Goal: Use online tool/utility: Utilize a website feature to perform a specific function

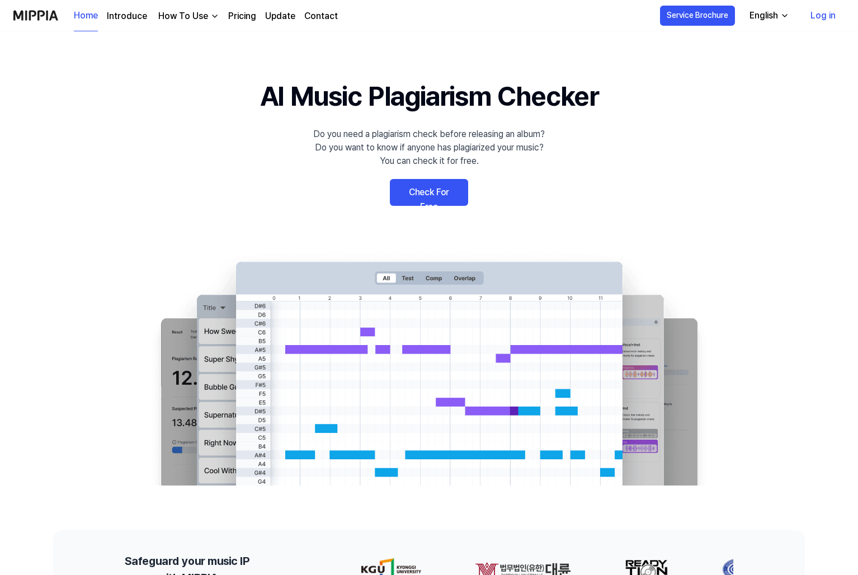
click at [445, 193] on link "Check For Free" at bounding box center [429, 192] width 78 height 27
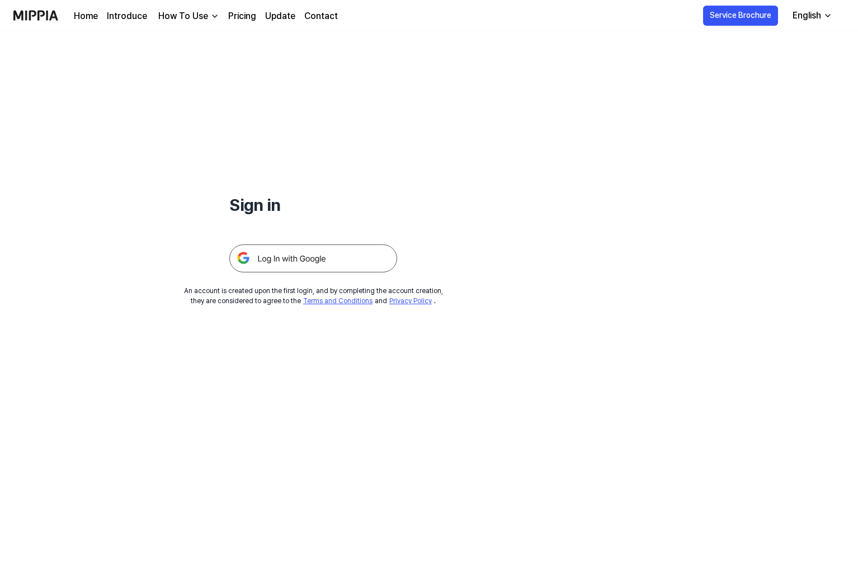
click at [309, 262] on img at bounding box center [313, 258] width 168 height 28
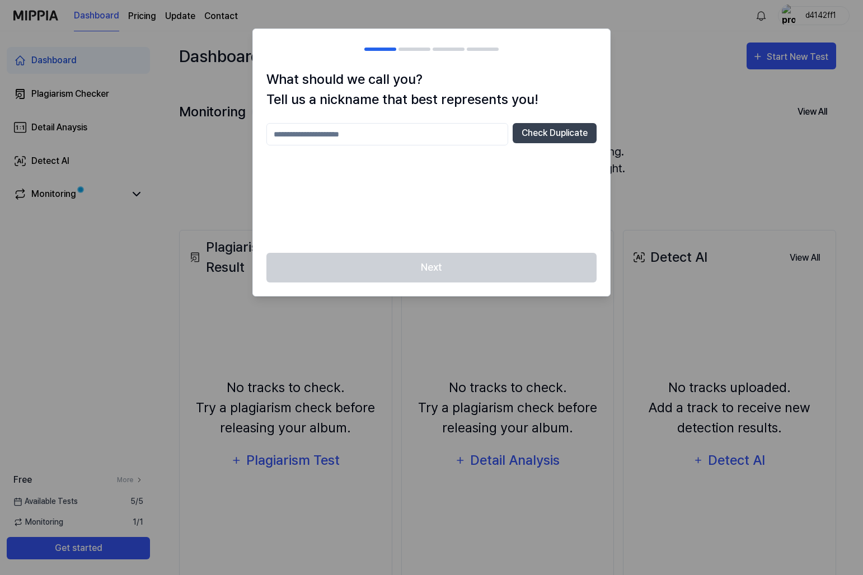
click at [359, 137] on input "text" at bounding box center [387, 134] width 242 height 22
type input "*****"
click at [562, 129] on button "Check Duplicate" at bounding box center [554, 133] width 84 height 20
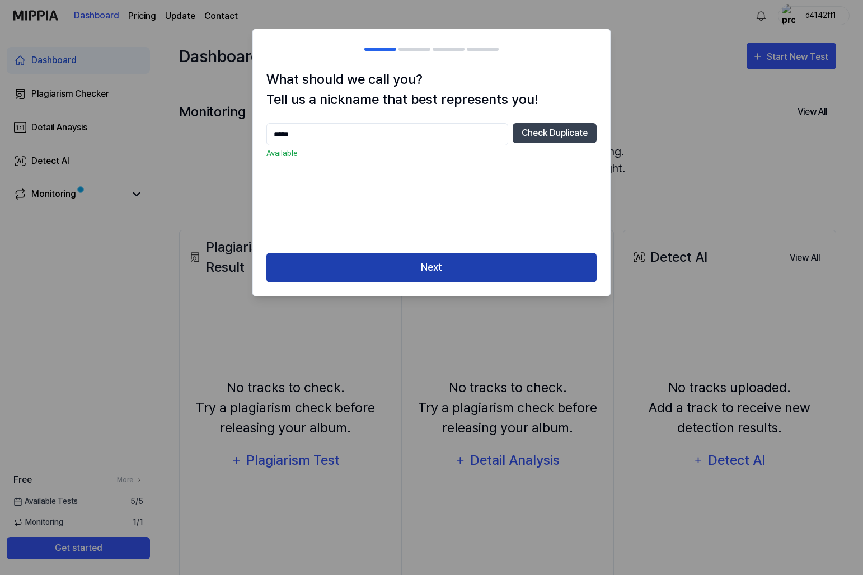
click at [480, 260] on button "Next" at bounding box center [431, 268] width 330 height 30
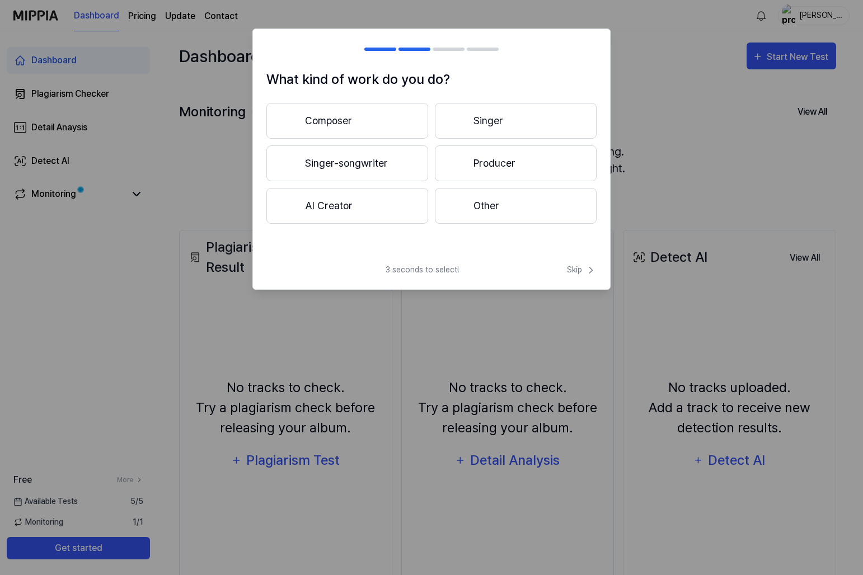
click at [364, 111] on button "Composer" at bounding box center [347, 121] width 162 height 36
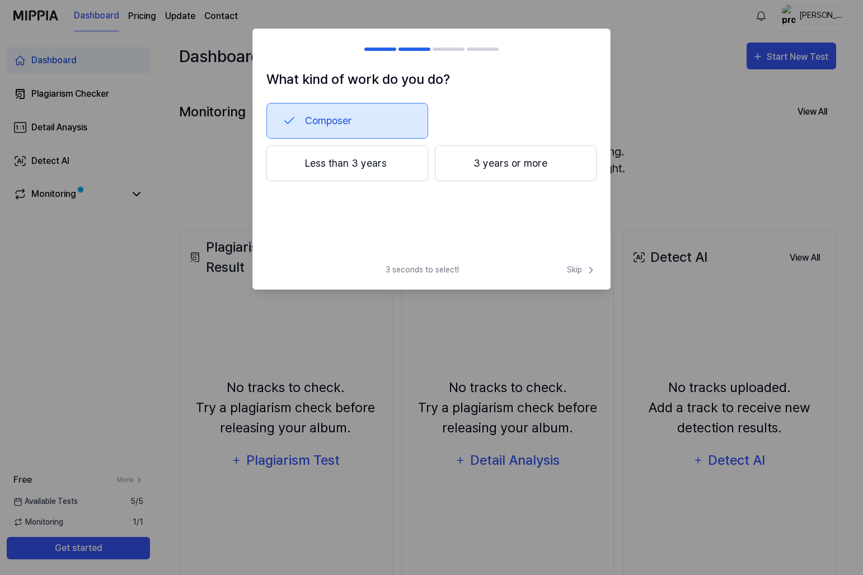
click at [484, 171] on button "3 years or more" at bounding box center [516, 163] width 162 height 36
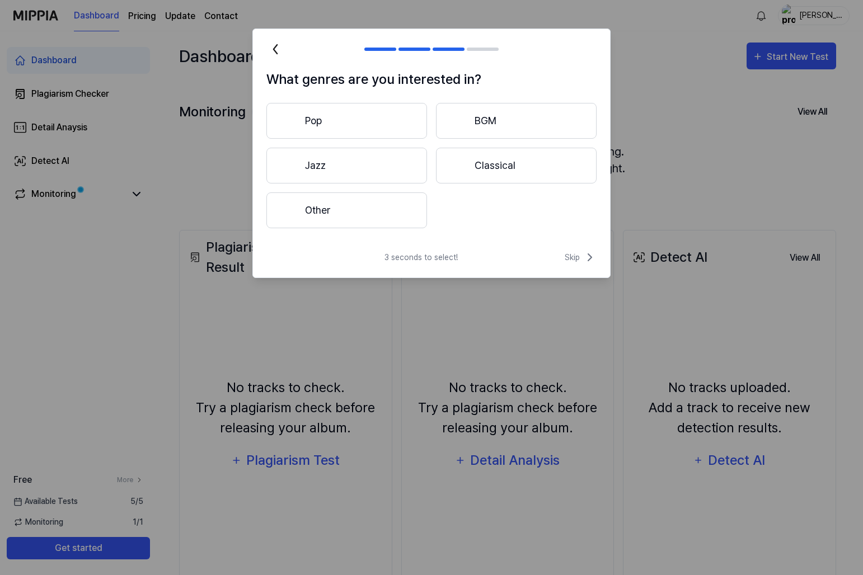
click at [386, 120] on button "Pop" at bounding box center [346, 121] width 161 height 36
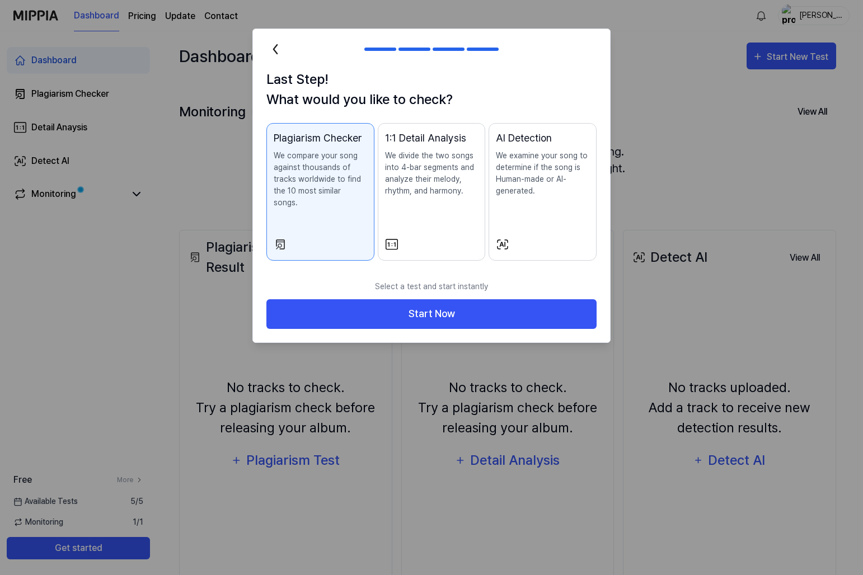
click at [442, 199] on div "1:1 Detail Analysis We divide the two songs into 4-bar segments and analyze the…" at bounding box center [431, 174] width 93 height 89
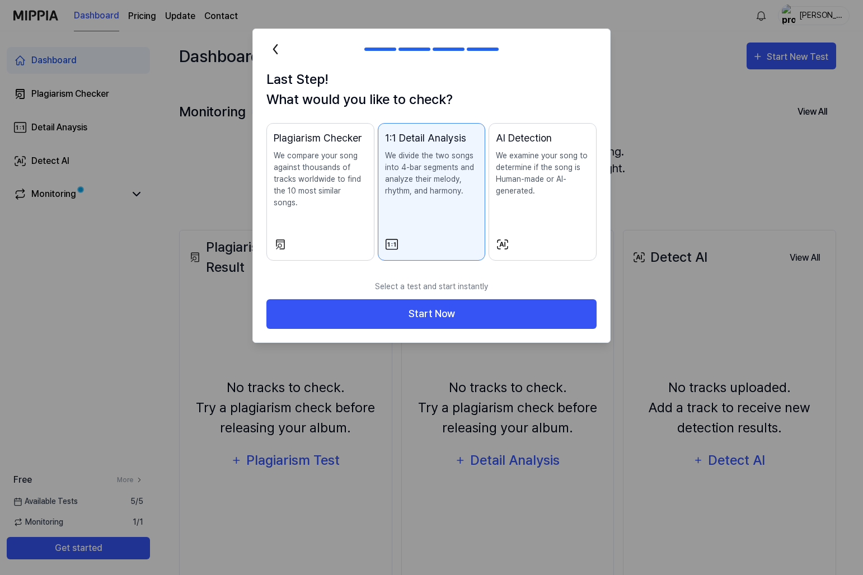
click at [525, 197] on div "AI Detection We examine your song to determine if the song is Human-made or AI-…" at bounding box center [542, 174] width 93 height 89
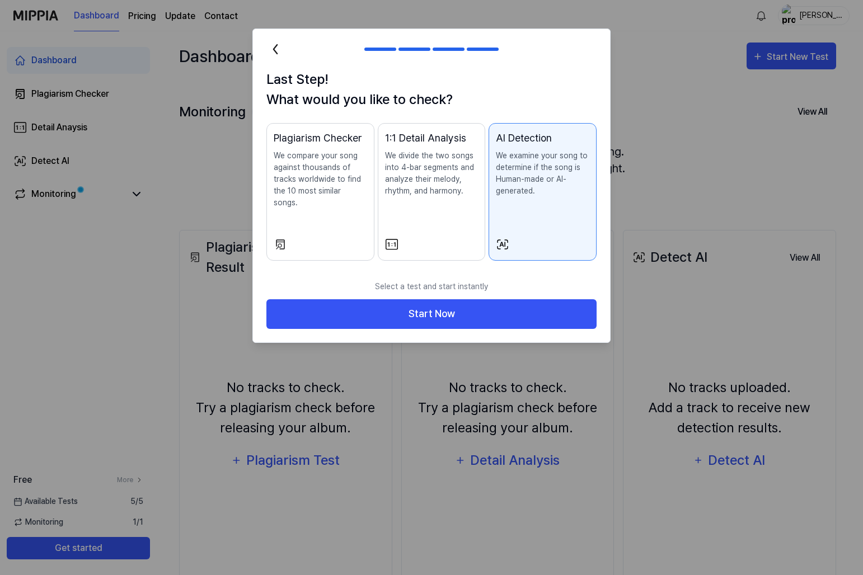
click at [419, 205] on div "1:1 Detail Analysis We divide the two songs into 4-bar segments and analyze the…" at bounding box center [431, 174] width 93 height 89
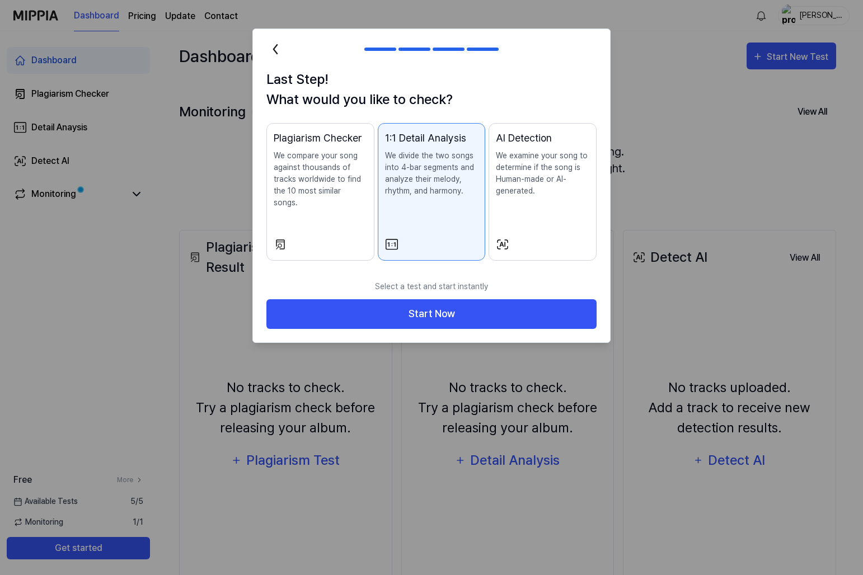
click at [312, 192] on p "We compare your song against thousands of tracks worldwide to find the 10 most …" at bounding box center [320, 179] width 93 height 59
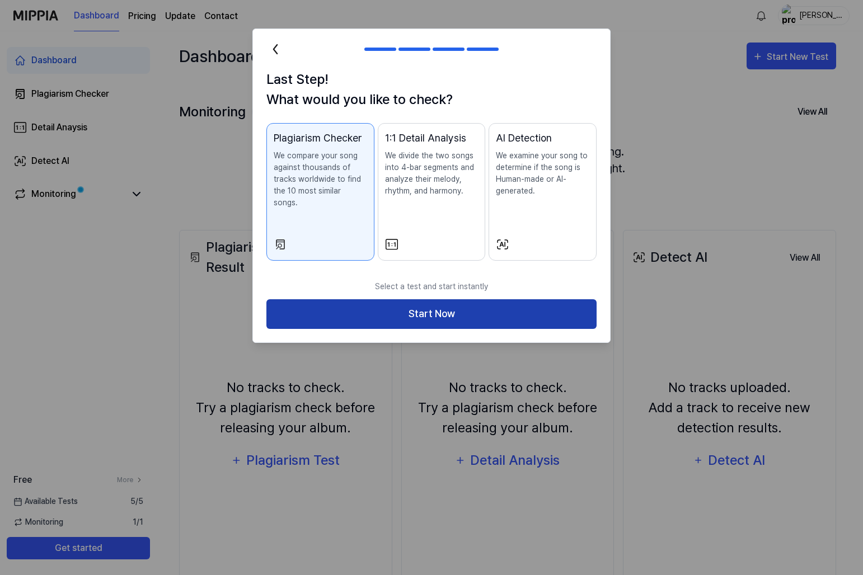
click at [432, 299] on button "Start Now" at bounding box center [431, 314] width 330 height 30
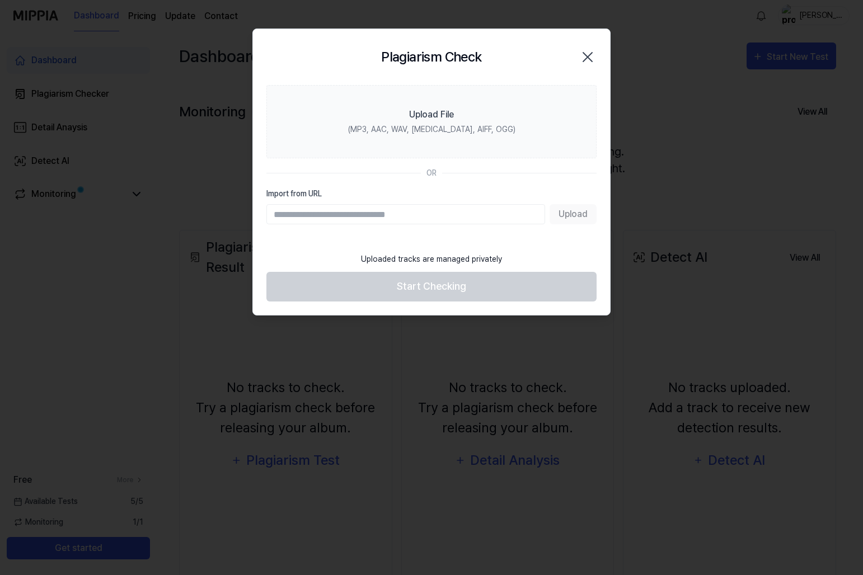
click at [485, 215] on input "Import from URL" at bounding box center [405, 214] width 279 height 20
click at [408, 211] on input "Import from URL" at bounding box center [405, 214] width 279 height 20
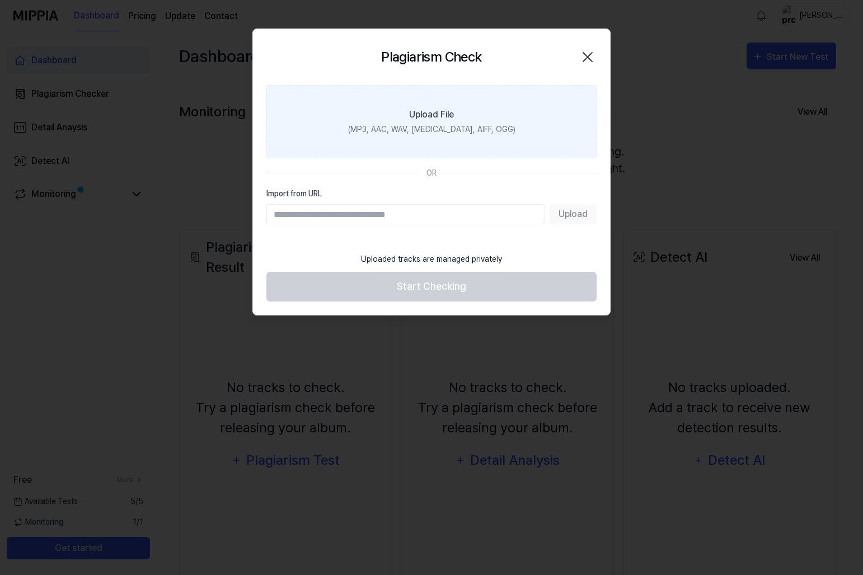
click at [436, 113] on div "Upload File" at bounding box center [431, 114] width 45 height 13
click at [0, 0] on input "Upload File (MP3, AAC, WAV, [MEDICAL_DATA], AIFF, OGG)" at bounding box center [0, 0] width 0 height 0
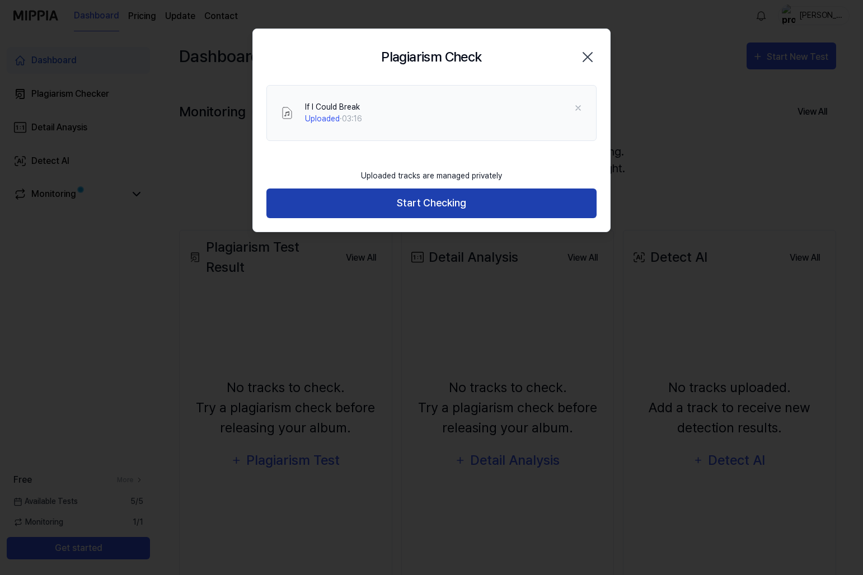
click at [455, 203] on button "Start Checking" at bounding box center [431, 204] width 330 height 30
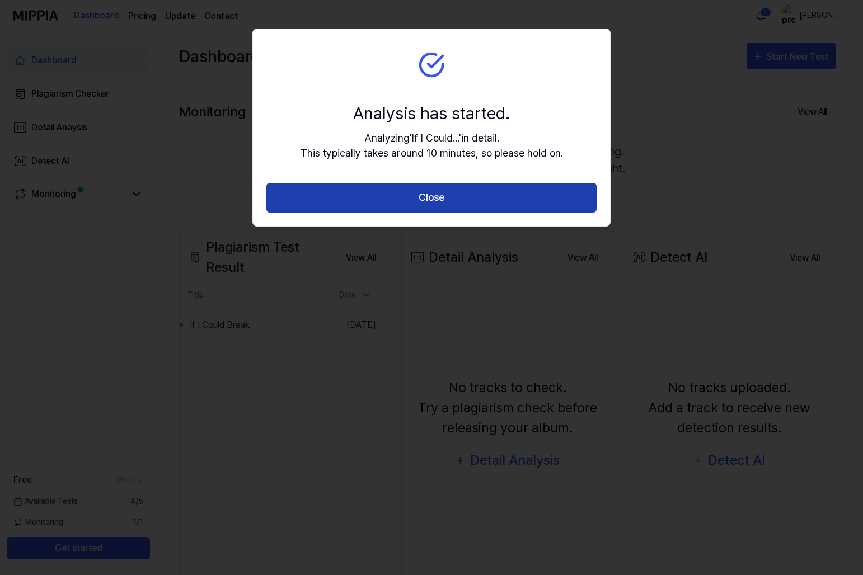
click at [396, 197] on button "Close" at bounding box center [431, 198] width 330 height 30
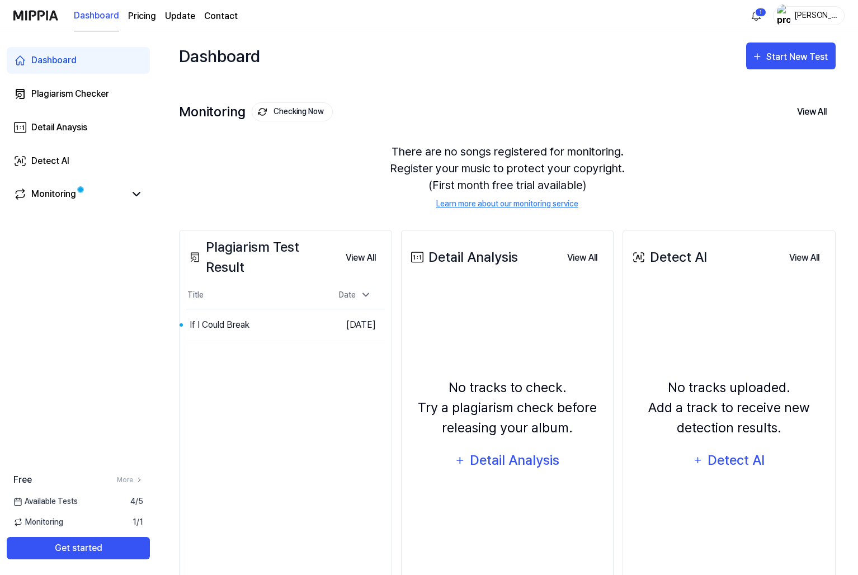
scroll to position [53, 0]
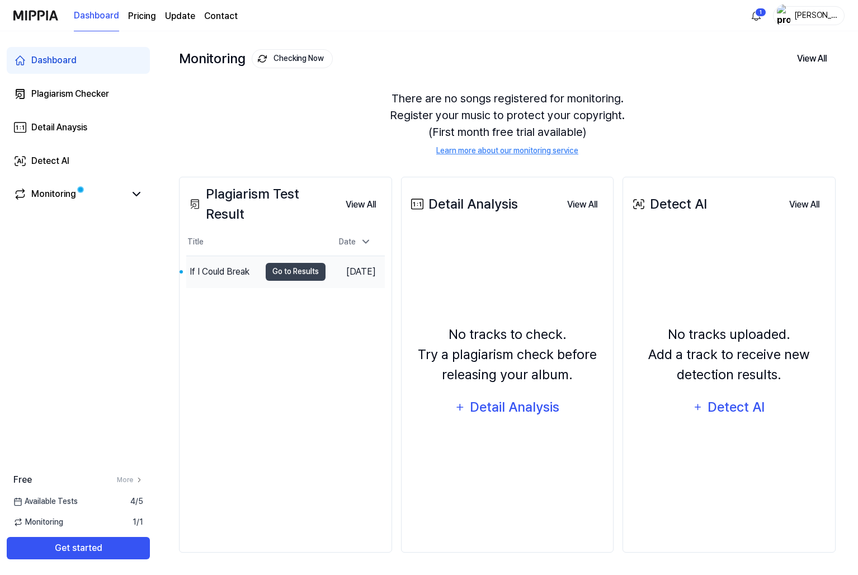
click at [218, 265] on div "If I Could Break" at bounding box center [220, 271] width 60 height 13
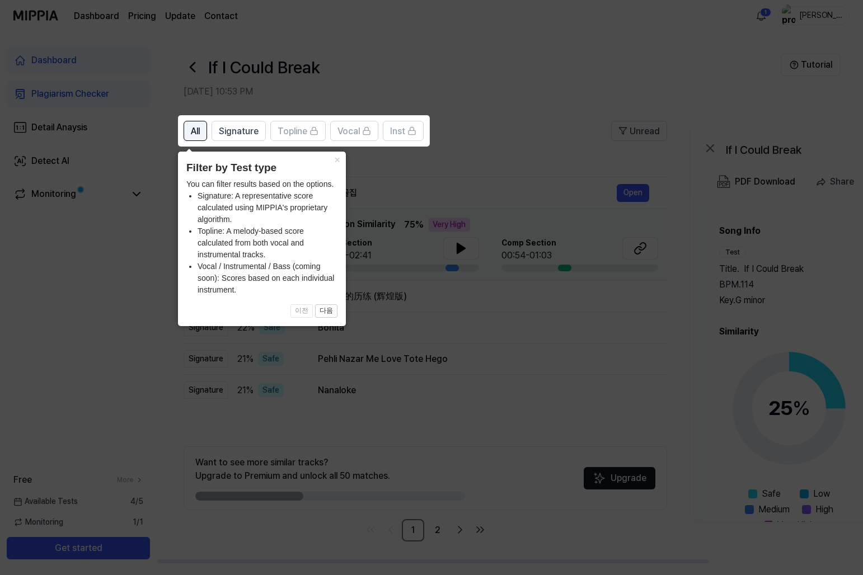
click at [189, 133] on button "All" at bounding box center [194, 131] width 23 height 20
click at [192, 133] on span "All" at bounding box center [195, 131] width 9 height 13
click at [336, 162] on button "×" at bounding box center [337, 160] width 18 height 16
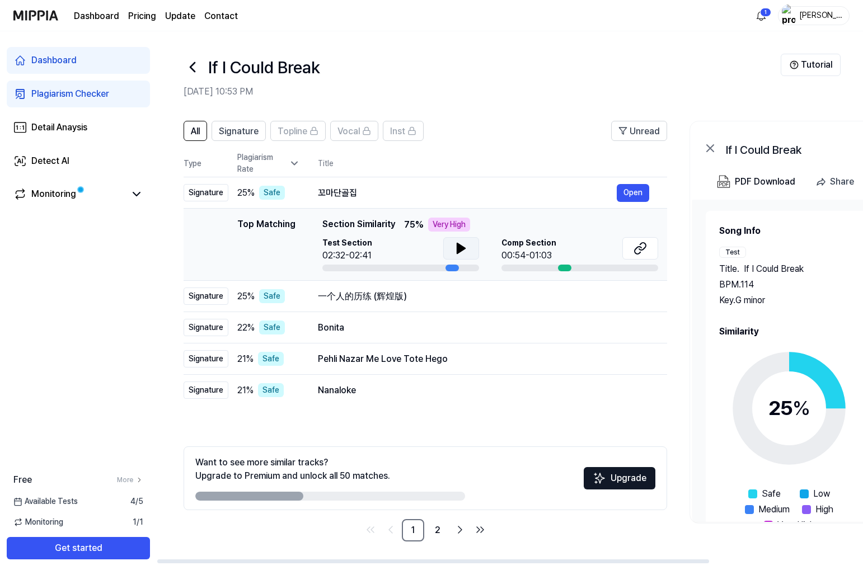
click at [454, 251] on icon at bounding box center [460, 248] width 13 height 13
click at [555, 251] on div "Comp Section 00:54-01:03" at bounding box center [579, 249] width 157 height 25
click at [526, 251] on div "00:54-01:03" at bounding box center [528, 255] width 55 height 13
click at [525, 250] on div "00:54-01:03" at bounding box center [528, 255] width 55 height 13
click at [629, 254] on button at bounding box center [640, 248] width 36 height 22
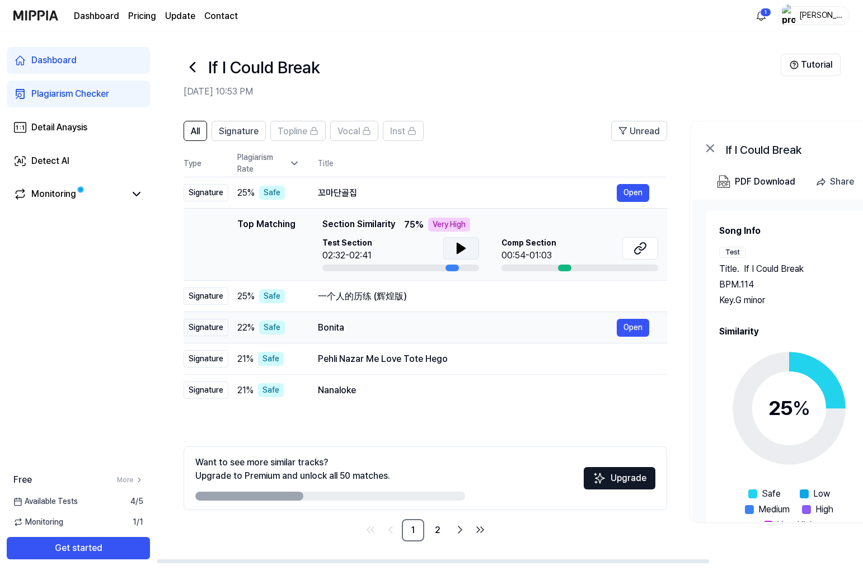
click at [393, 333] on div "Bonita" at bounding box center [467, 327] width 299 height 13
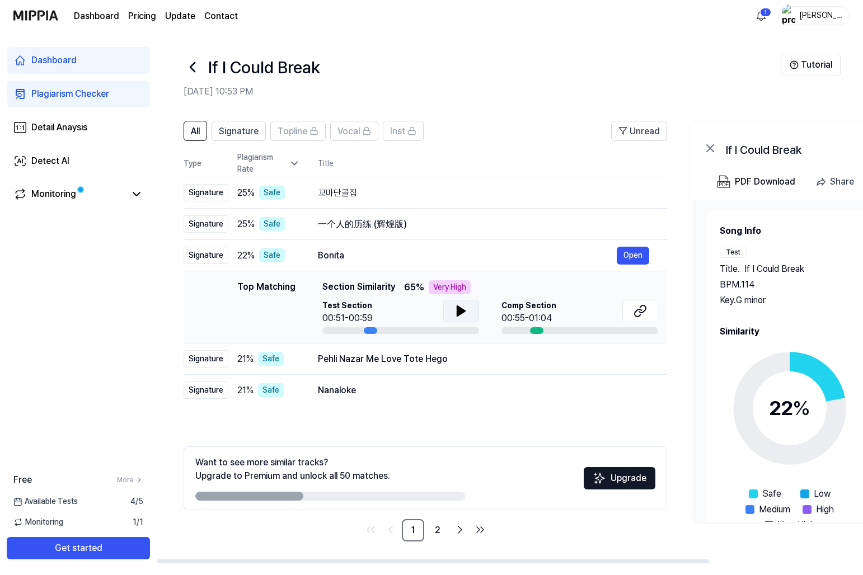
click at [463, 305] on icon at bounding box center [460, 310] width 13 height 13
click at [637, 307] on icon at bounding box center [639, 310] width 13 height 13
click at [397, 362] on div "Pehli Nazar Me Love Tote Hego" at bounding box center [467, 358] width 299 height 13
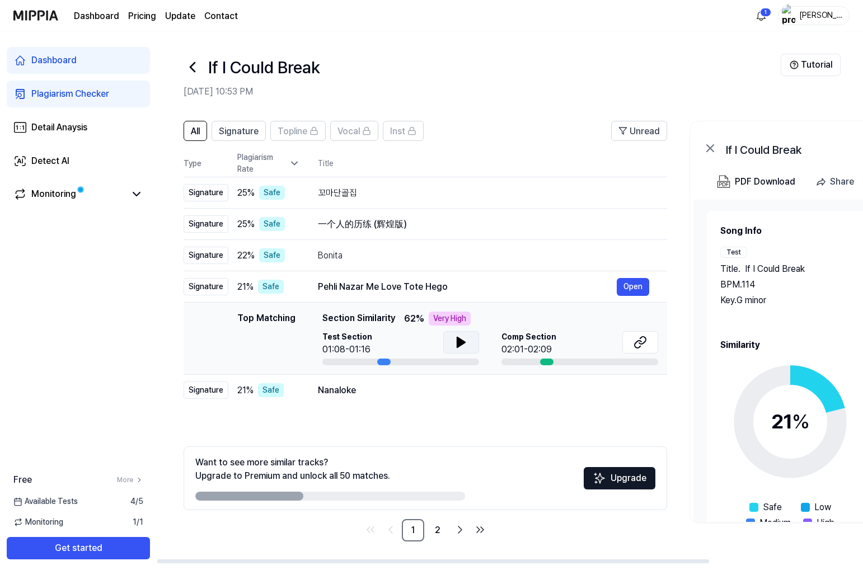
click at [465, 344] on icon at bounding box center [460, 342] width 13 height 13
click at [640, 342] on icon at bounding box center [639, 342] width 13 height 13
click at [350, 393] on div "Nanaloke" at bounding box center [467, 390] width 299 height 13
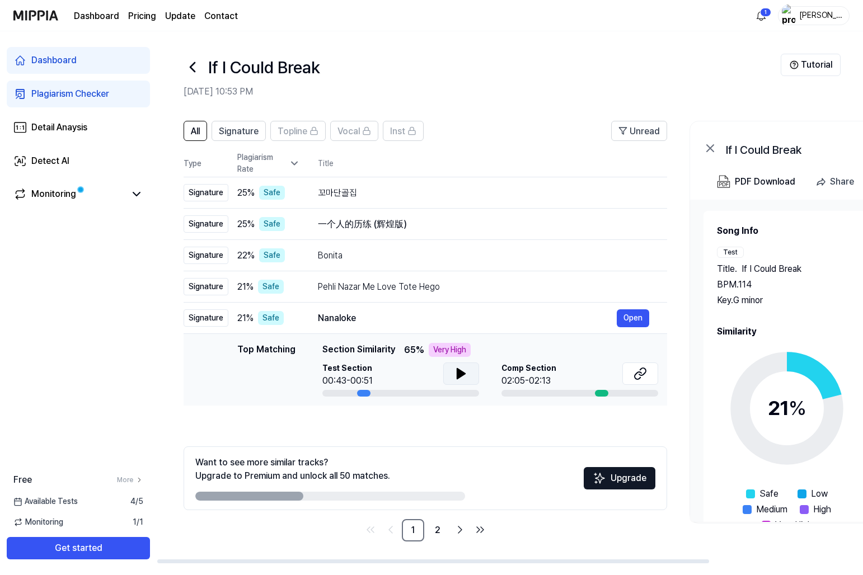
click at [452, 369] on button at bounding box center [461, 373] width 36 height 22
click at [458, 370] on icon at bounding box center [459, 373] width 2 height 9
click at [637, 371] on icon at bounding box center [639, 373] width 13 height 13
click at [76, 162] on link "Detect AI" at bounding box center [78, 161] width 143 height 27
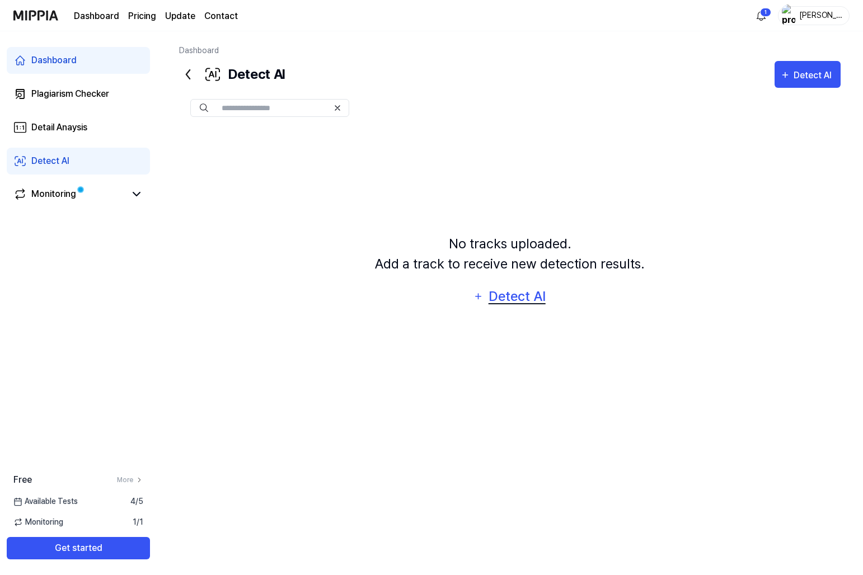
click at [510, 302] on div "Detect AI" at bounding box center [517, 296] width 60 height 21
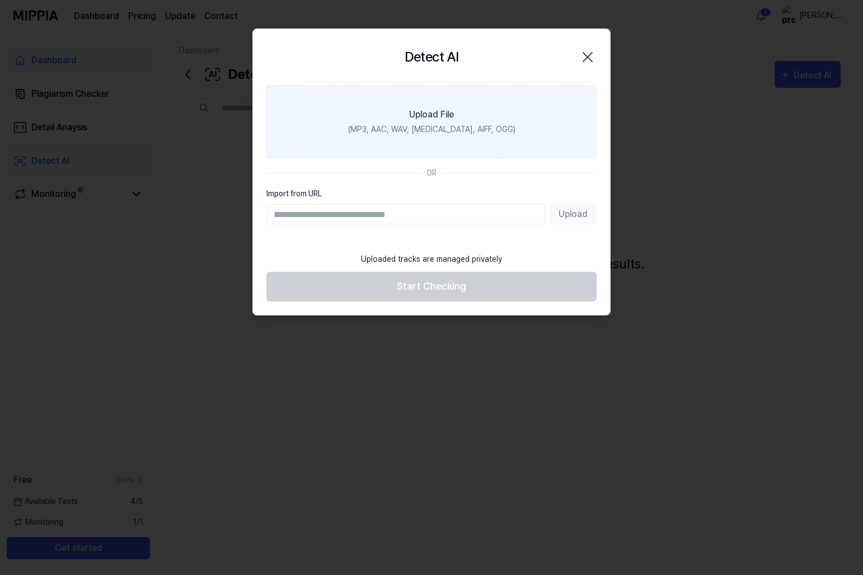
click at [442, 93] on label "Upload File (MP3, AAC, WAV, [MEDICAL_DATA], AIFF, OGG)" at bounding box center [431, 121] width 330 height 73
click at [0, 0] on input "Upload File (MP3, AAC, WAV, [MEDICAL_DATA], AIFF, OGG)" at bounding box center [0, 0] width 0 height 0
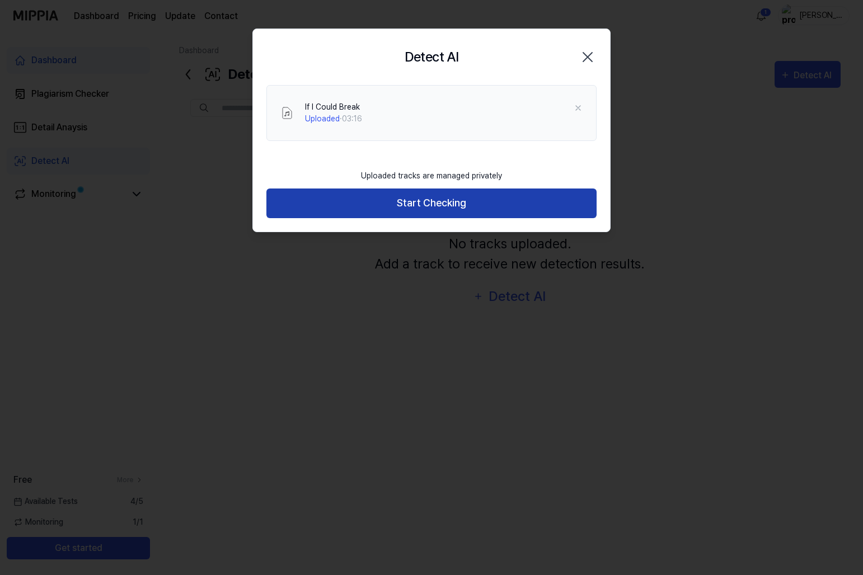
click at [479, 210] on button "Start Checking" at bounding box center [431, 204] width 330 height 30
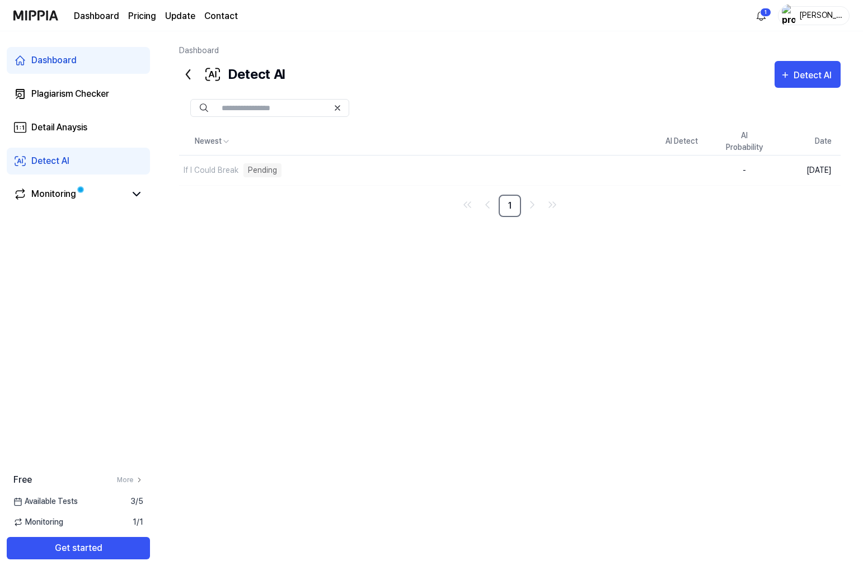
click at [521, 130] on th "Newest" at bounding box center [414, 141] width 471 height 27
click at [63, 130] on div "Detail Anaysis" at bounding box center [59, 127] width 56 height 13
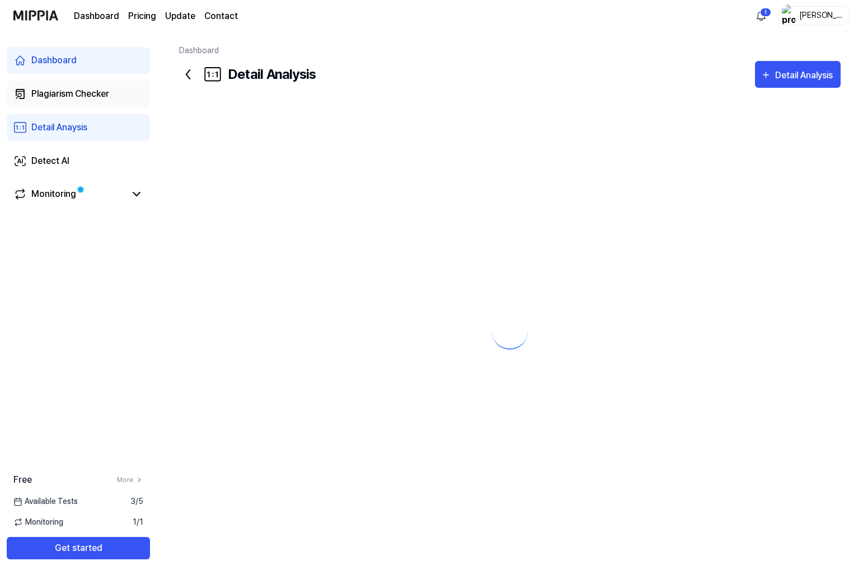
click at [87, 89] on div "Plagiarism Checker" at bounding box center [70, 93] width 78 height 13
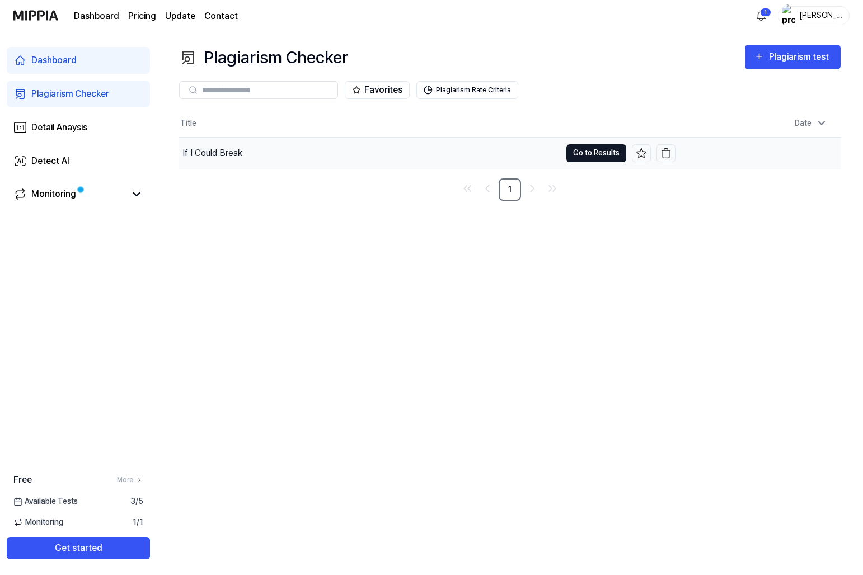
click at [568, 156] on button "Go to Results" at bounding box center [596, 153] width 60 height 18
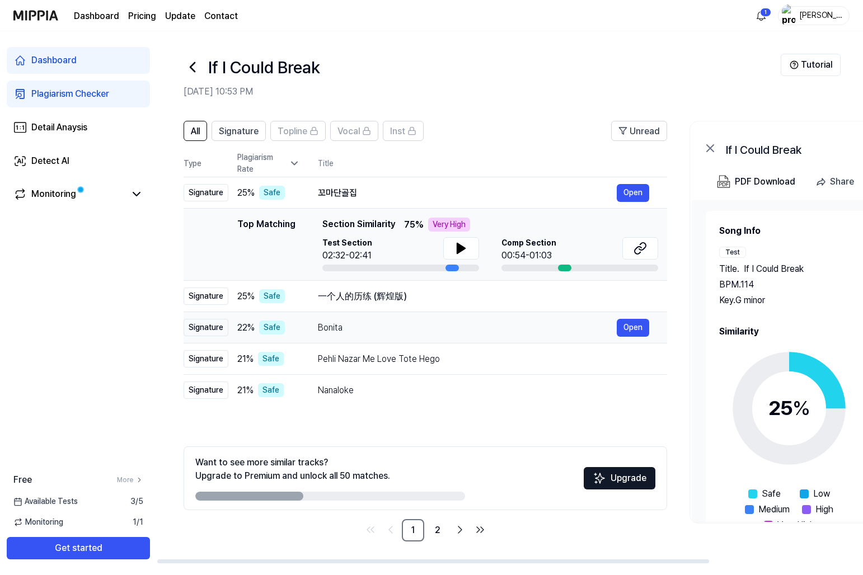
click at [378, 329] on div "Bonita" at bounding box center [467, 327] width 299 height 13
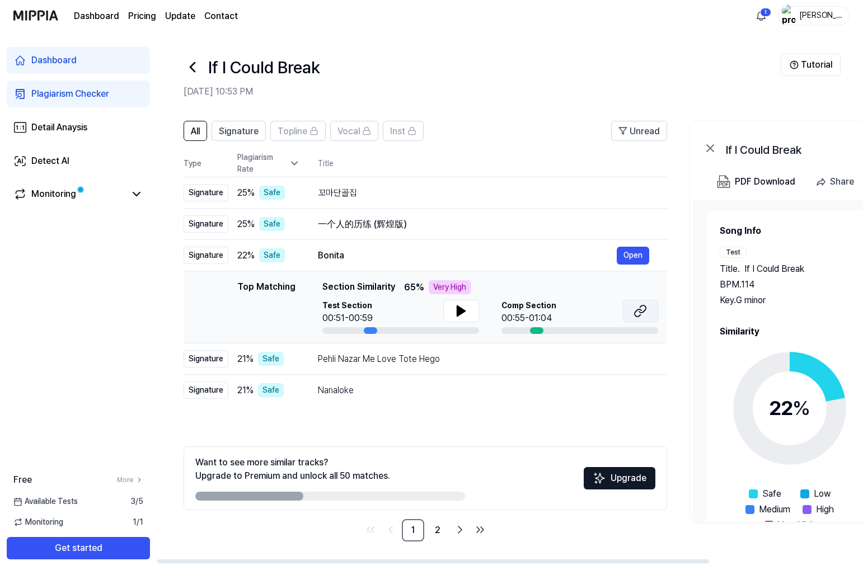
click at [640, 314] on icon at bounding box center [639, 310] width 13 height 13
